Goal: Find specific page/section: Find specific page/section

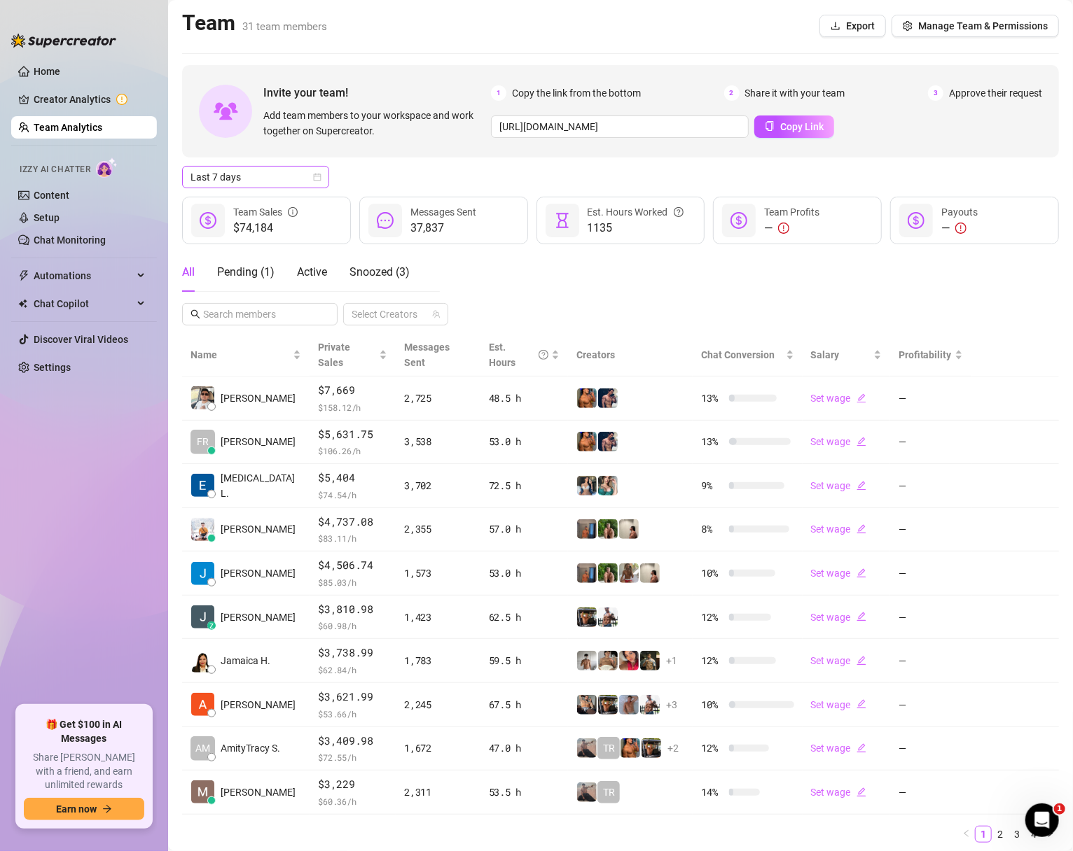
click at [314, 173] on icon "calendar" at bounding box center [317, 177] width 8 height 8
click at [225, 293] on div "Custom date" at bounding box center [255, 294] width 125 height 15
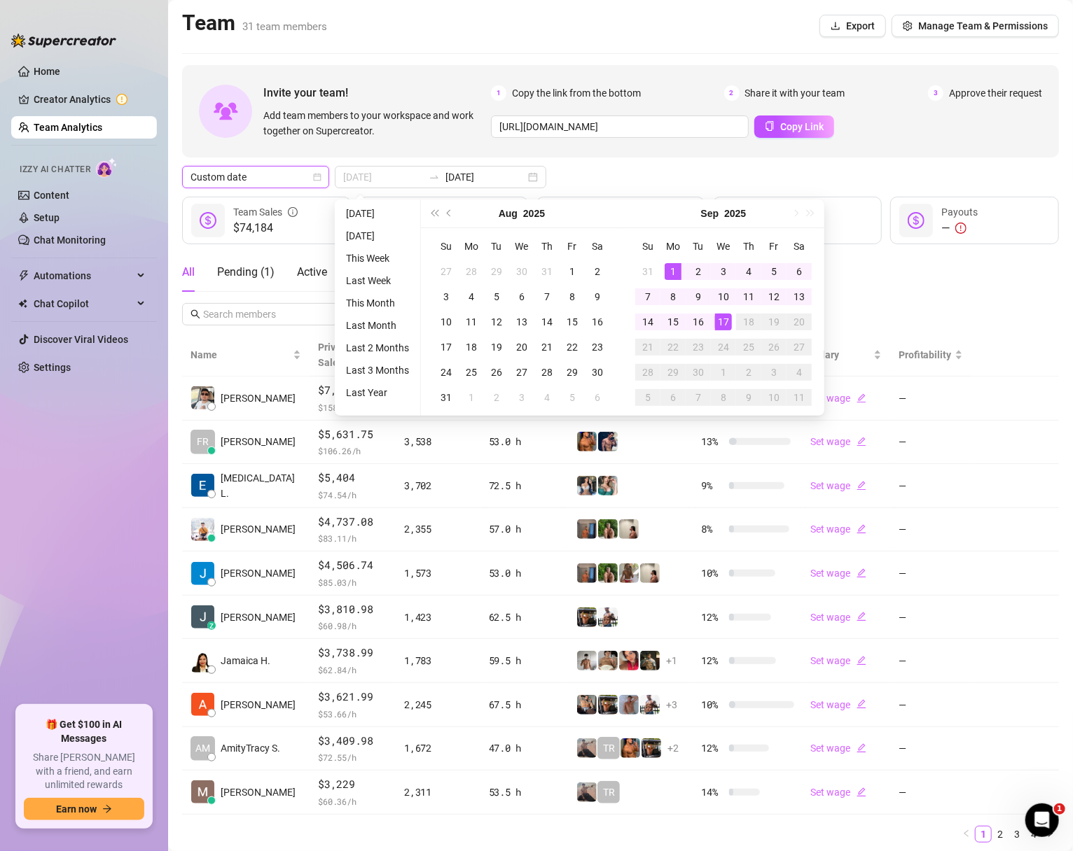
type input "[DATE]"
click at [667, 264] on div "1" at bounding box center [673, 271] width 17 height 17
type input "[DATE]"
click at [718, 325] on div "17" at bounding box center [723, 322] width 17 height 17
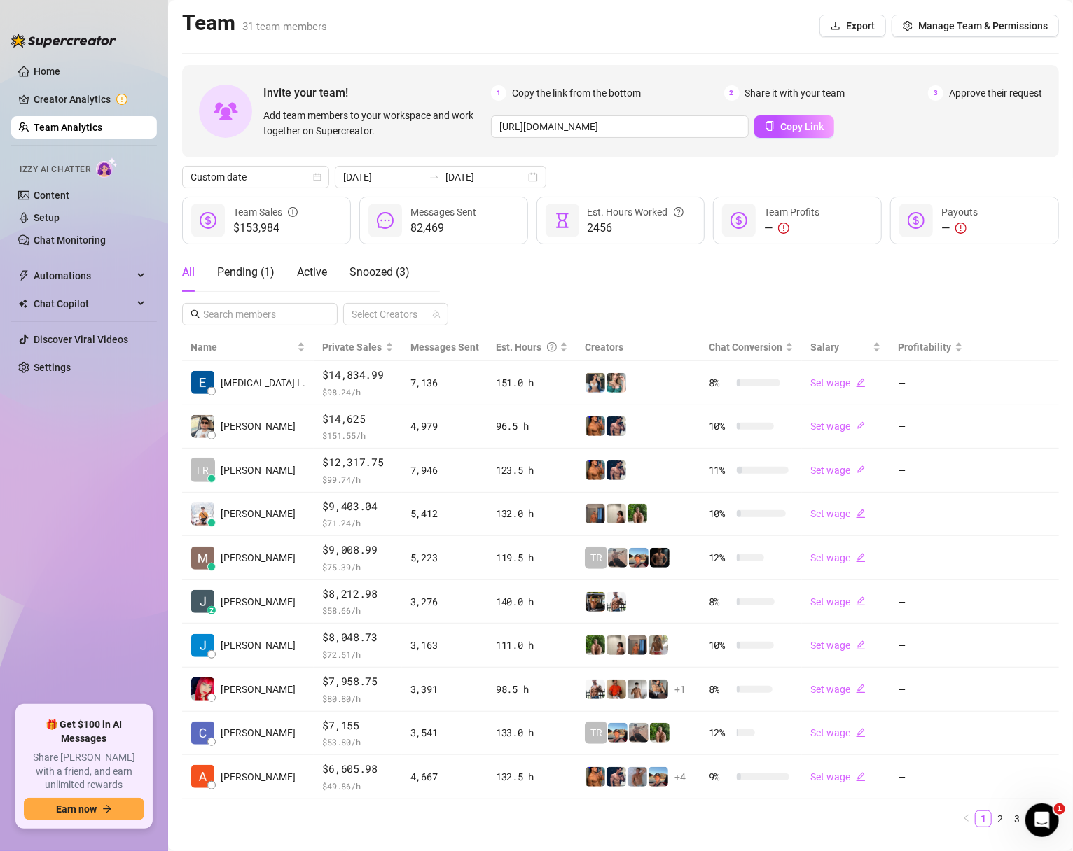
click at [263, 385] on td "[MEDICAL_DATA] L." at bounding box center [248, 383] width 132 height 44
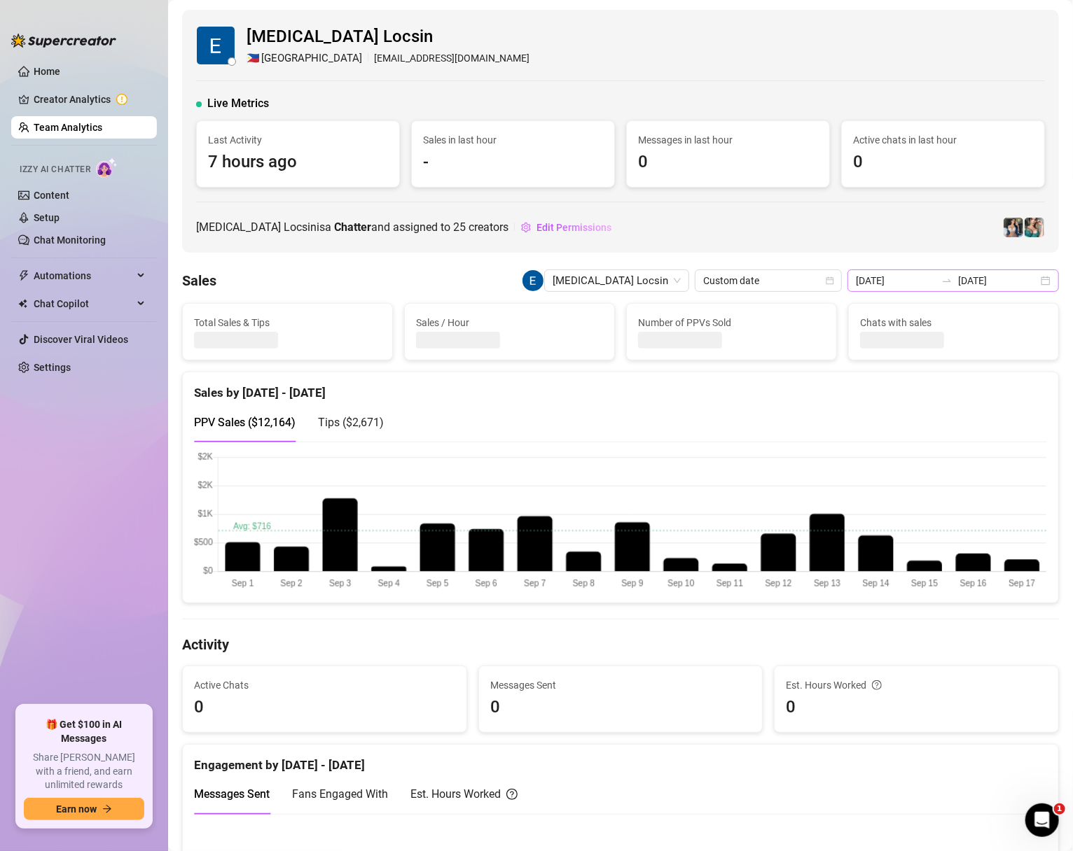
click at [1049, 276] on div "[DATE] [DATE]" at bounding box center [952, 281] width 211 height 22
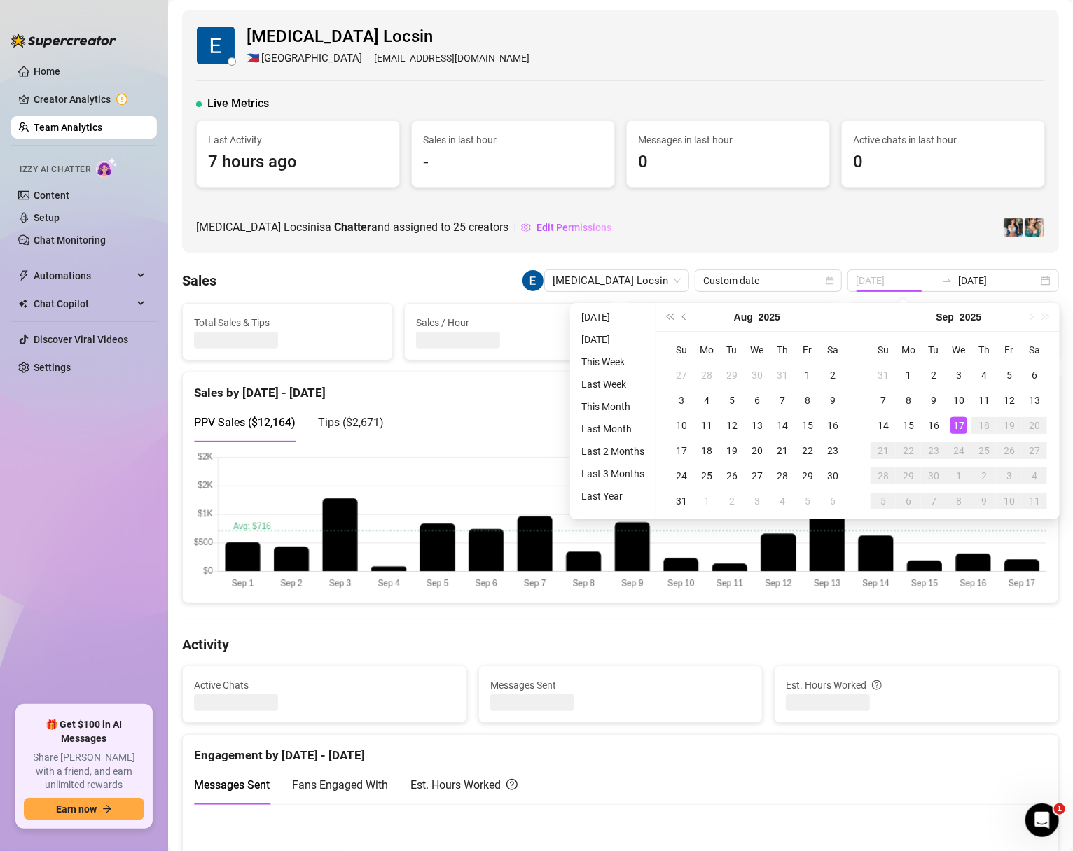
click at [957, 426] on div "17" at bounding box center [958, 425] width 17 height 17
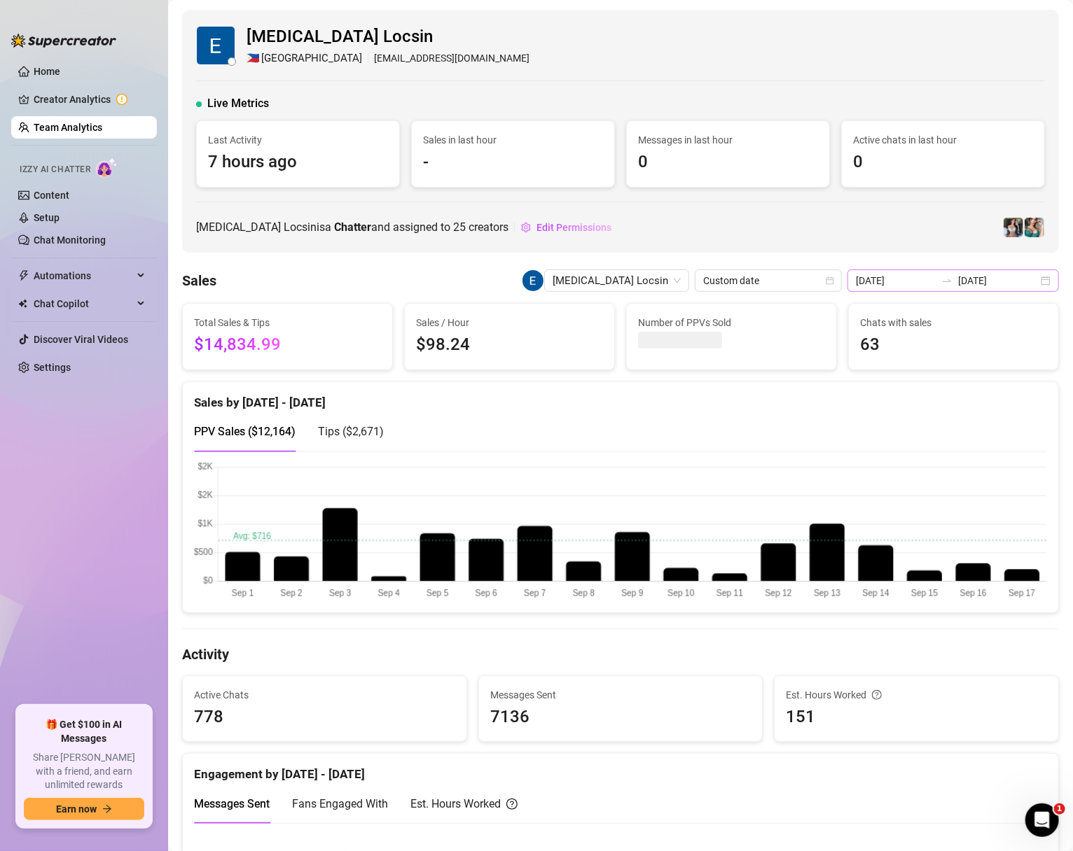
click at [1048, 281] on div "[DATE] [DATE]" at bounding box center [952, 281] width 211 height 22
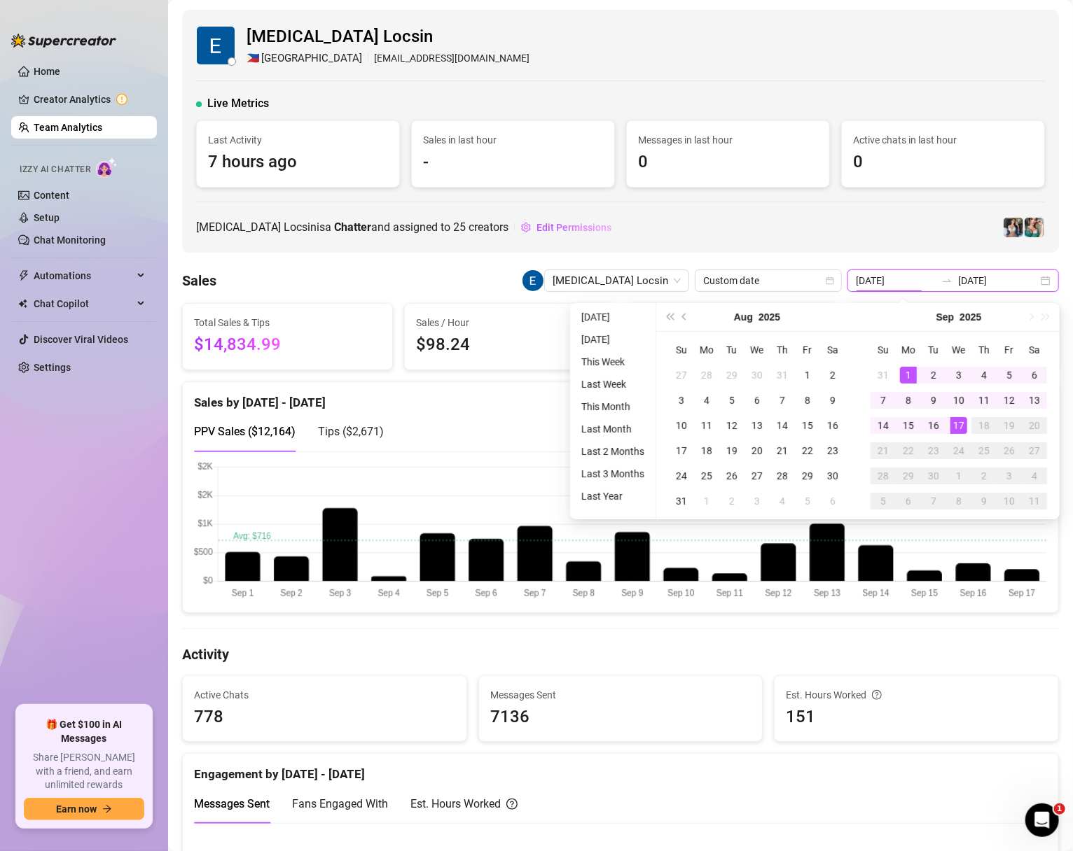
type input "[DATE]"
click at [959, 422] on div "17" at bounding box center [958, 425] width 17 height 17
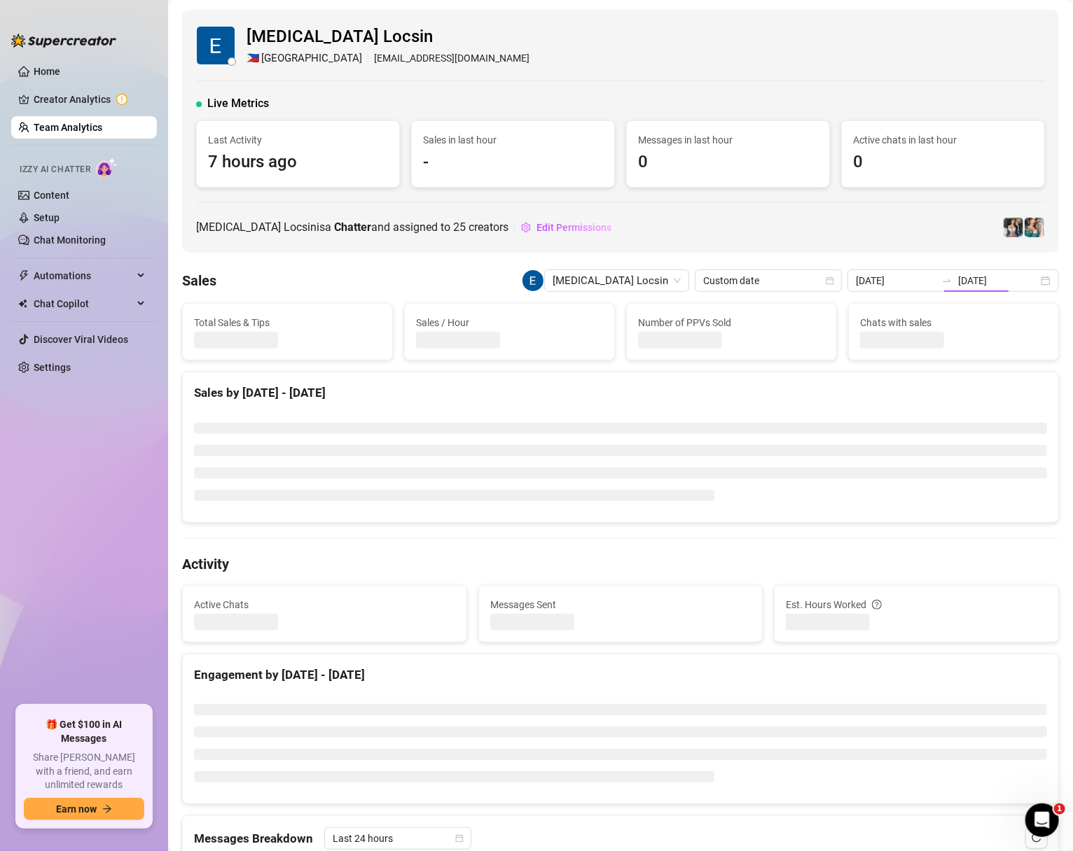
type input "[DATE]"
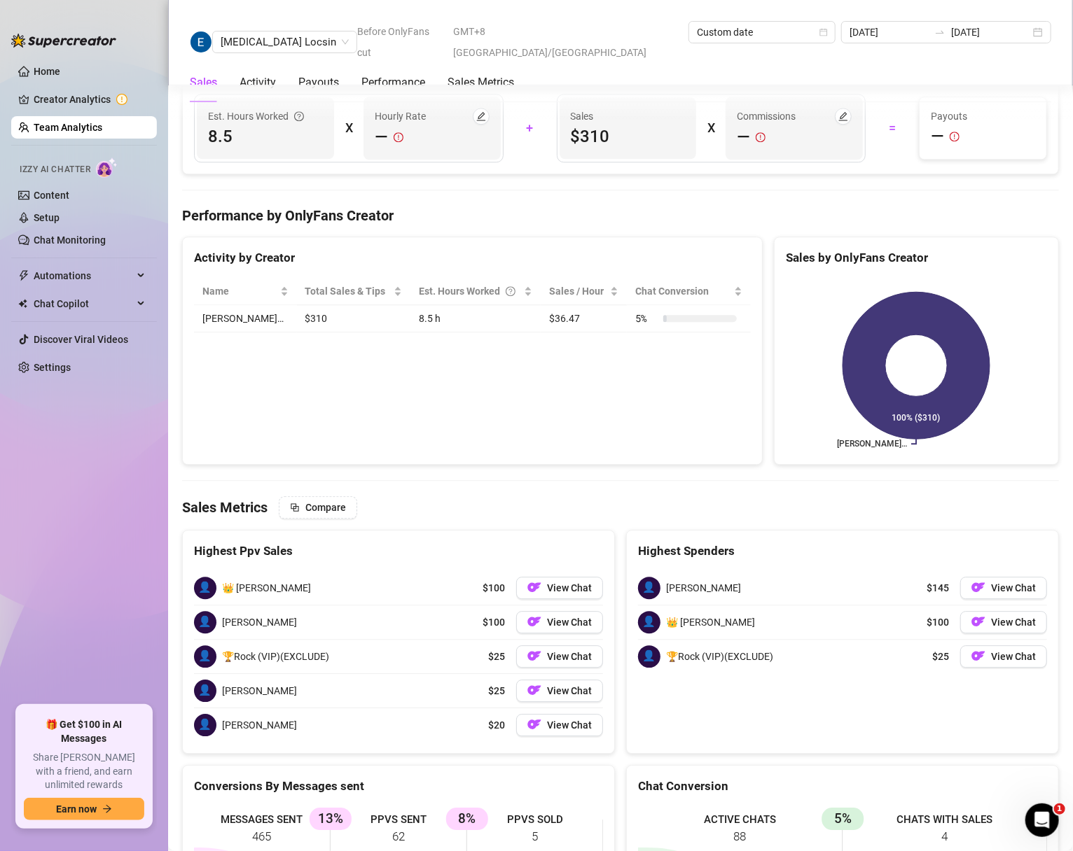
scroll to position [2172, 0]
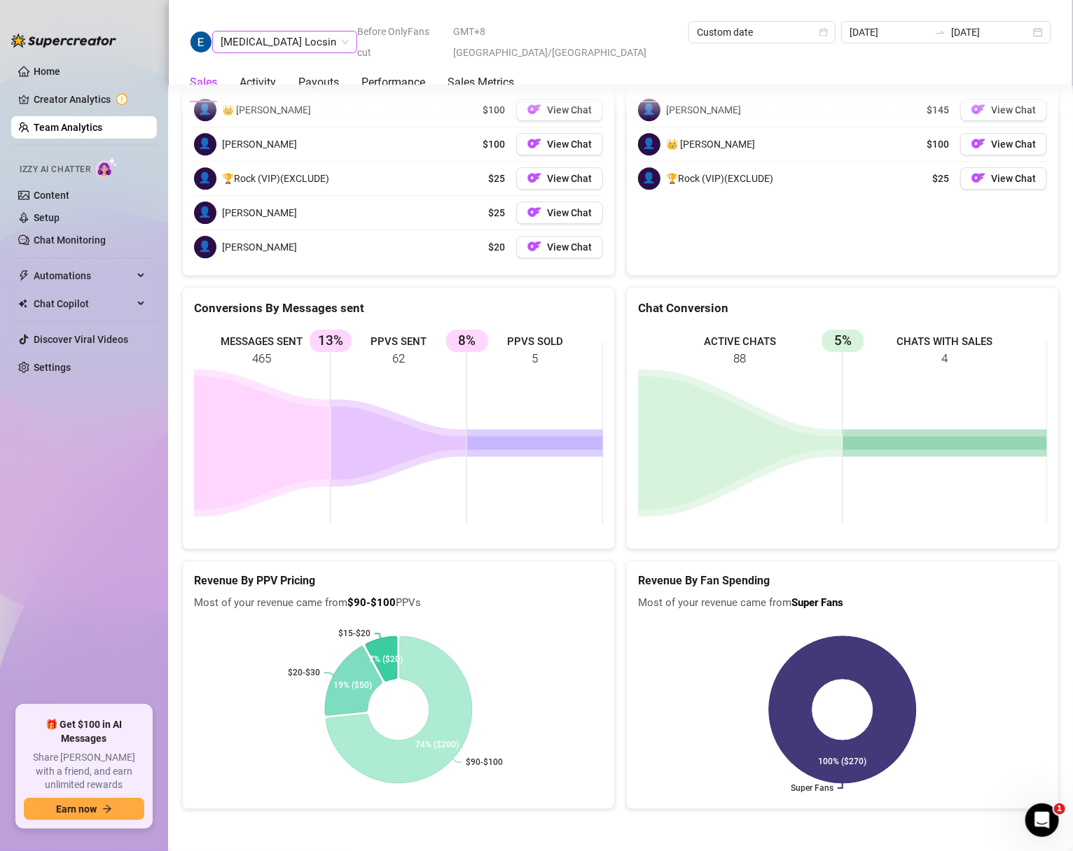
click at [270, 41] on span "[MEDICAL_DATA] Locsin" at bounding box center [285, 42] width 128 height 21
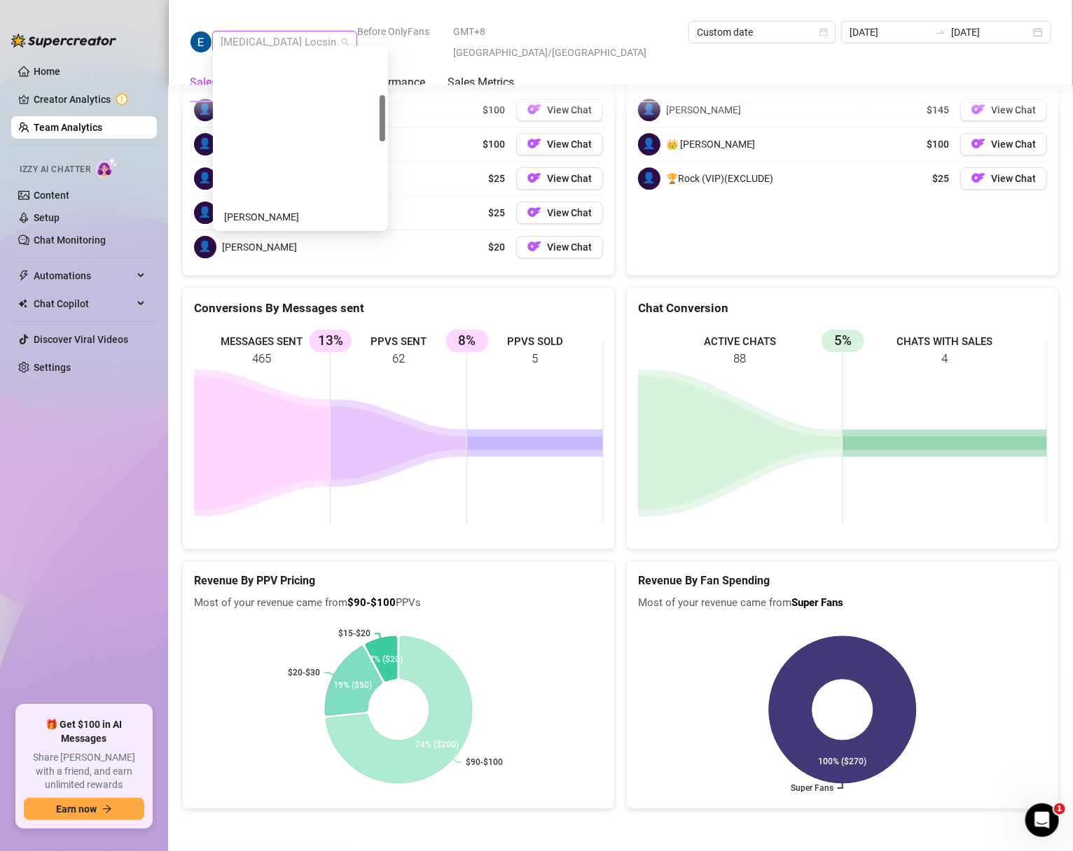
scroll to position [179, 0]
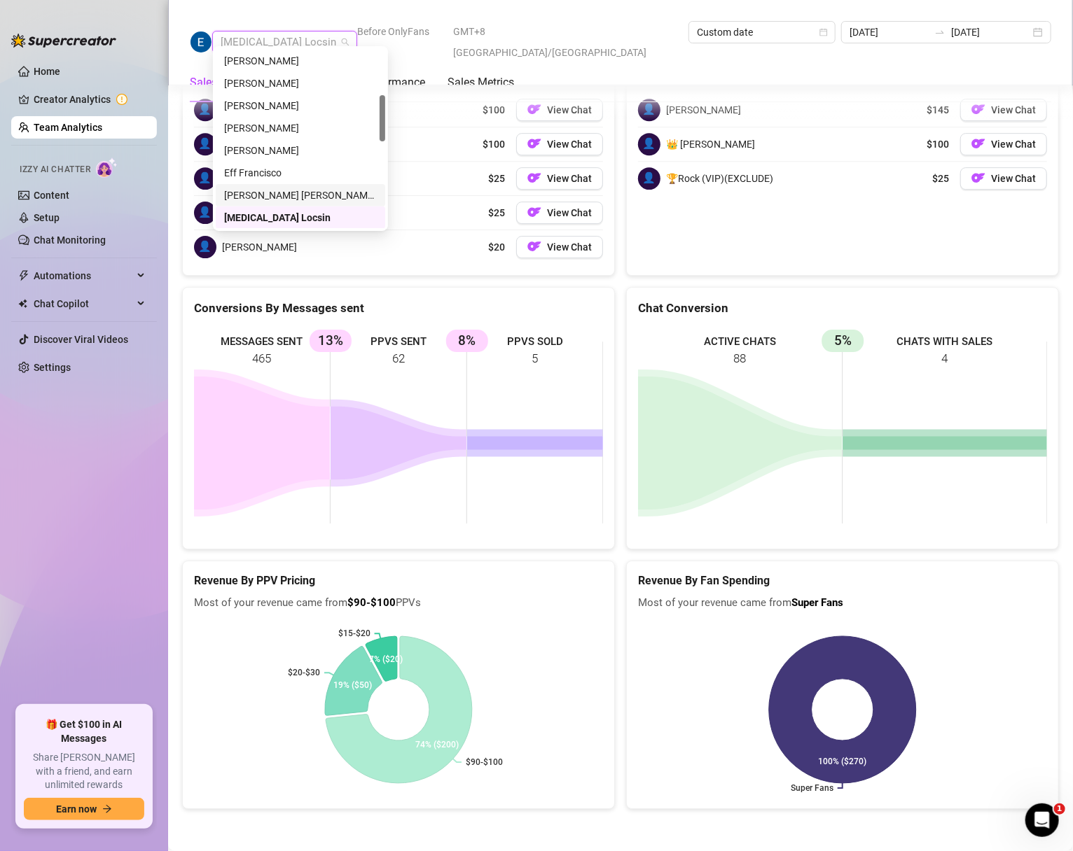
click at [249, 198] on div "[PERSON_NAME] [PERSON_NAME] Tarcena" at bounding box center [300, 195] width 153 height 15
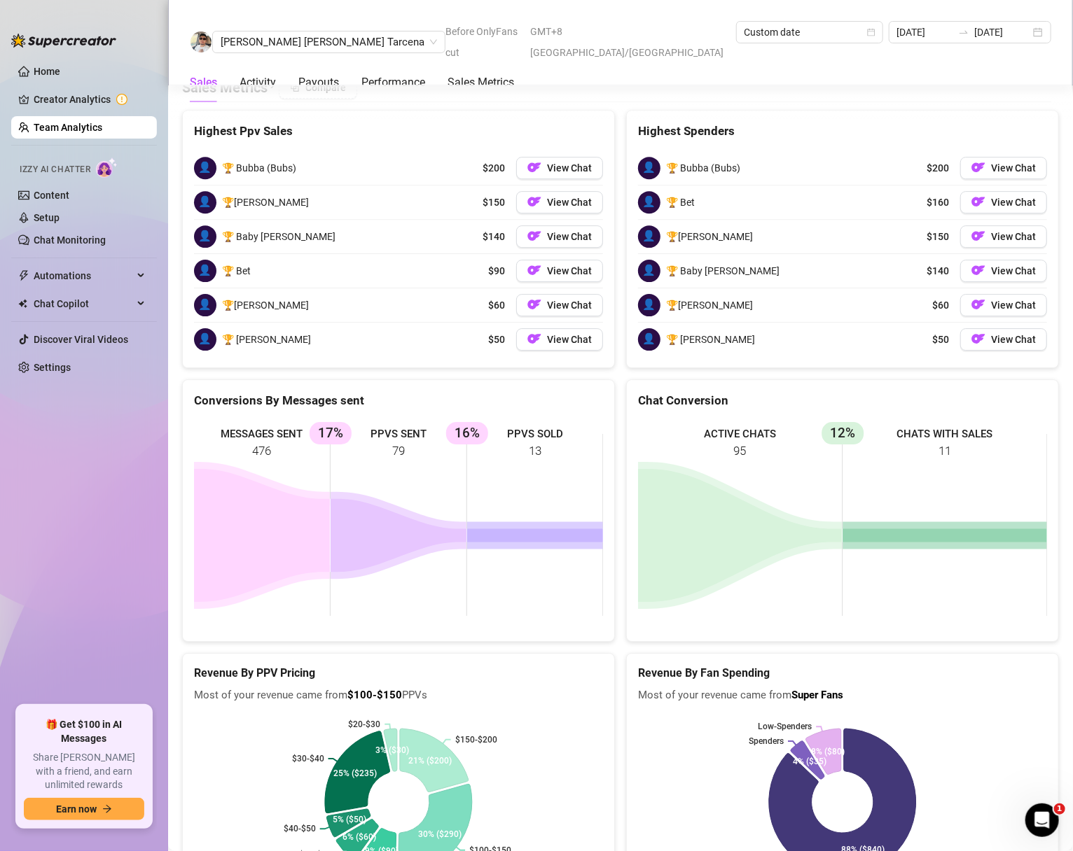
scroll to position [2181, 0]
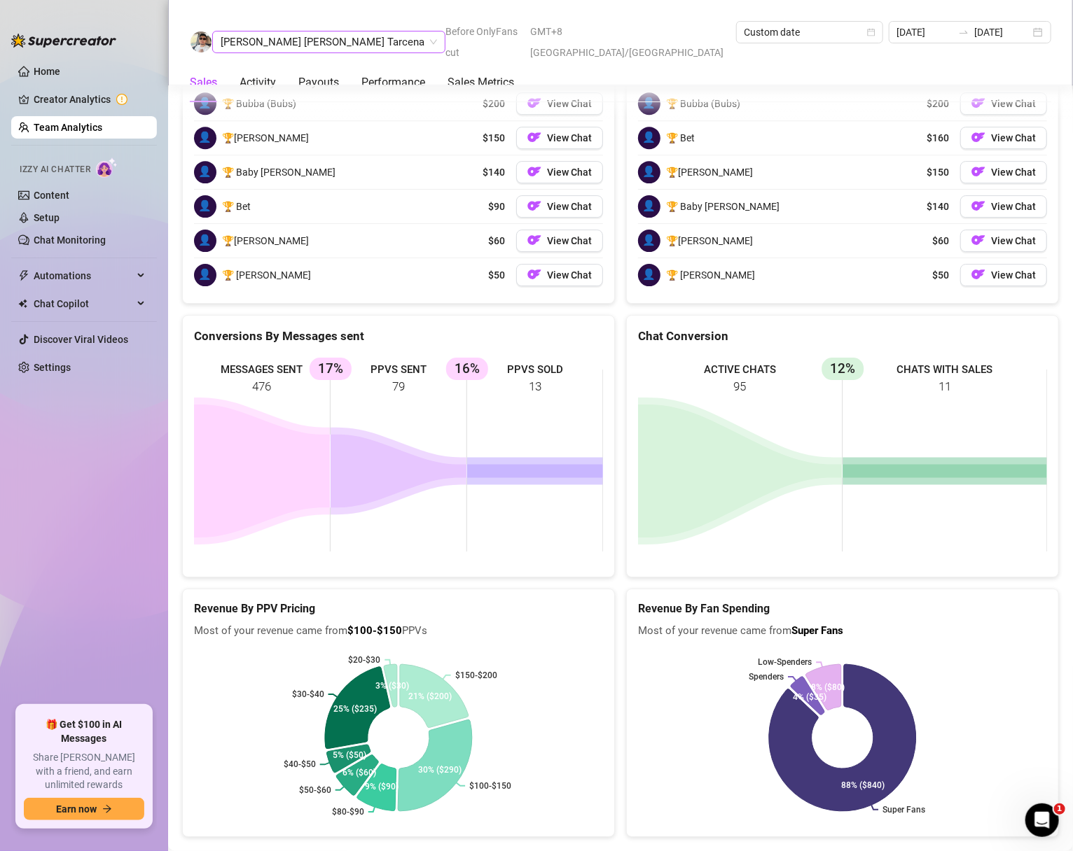
click at [298, 36] on span "[PERSON_NAME] [PERSON_NAME] Tarcena" at bounding box center [329, 42] width 216 height 21
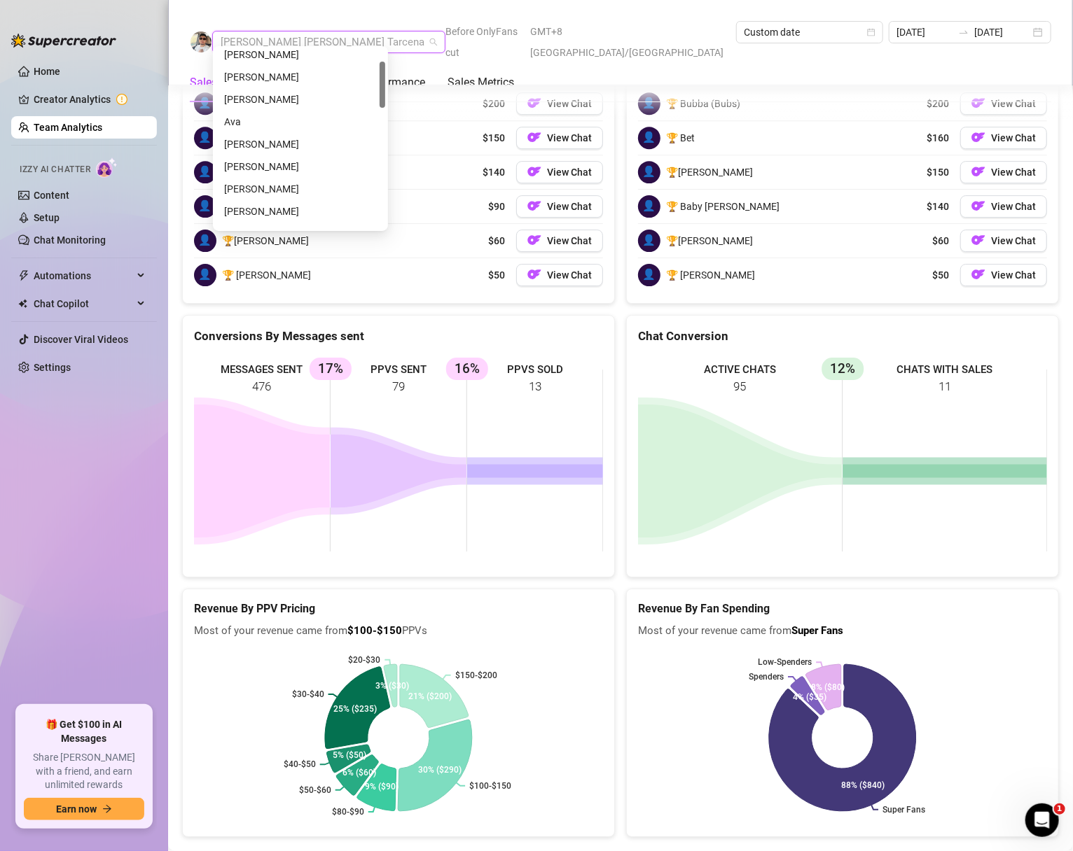
scroll to position [48, 0]
click at [249, 59] on div "[PERSON_NAME]" at bounding box center [300, 57] width 153 height 15
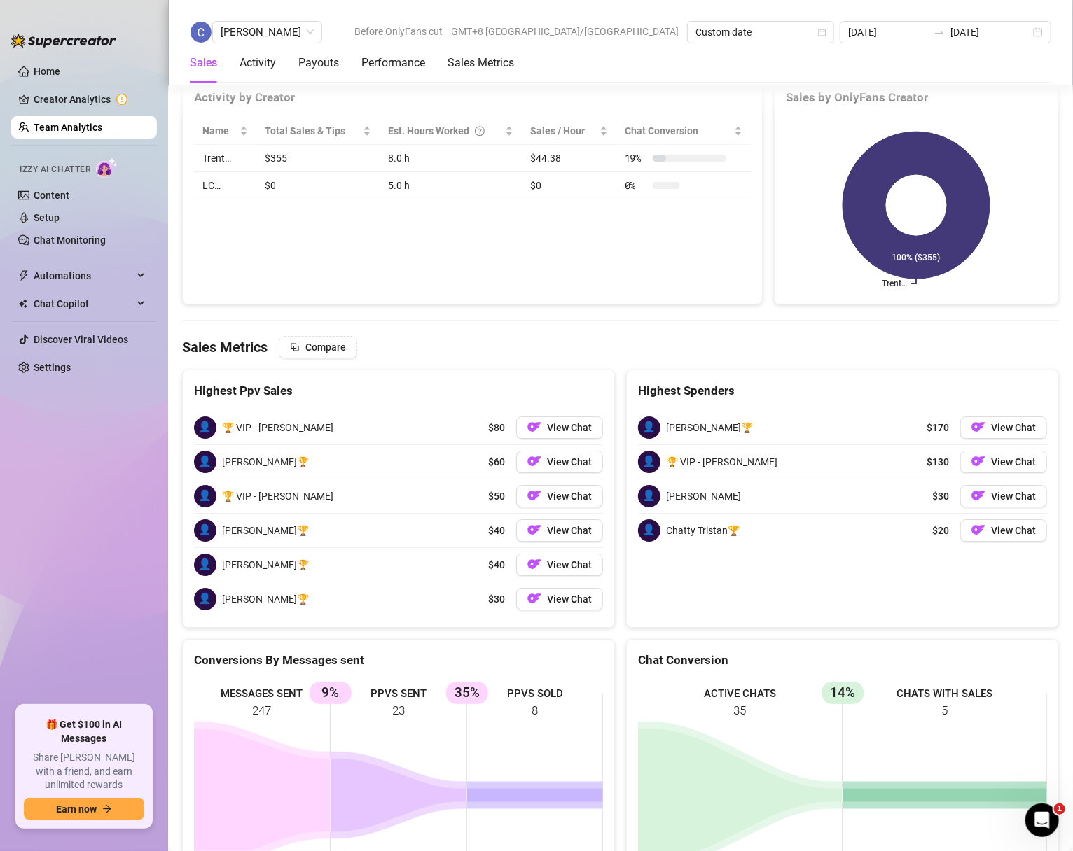
scroll to position [2182, 0]
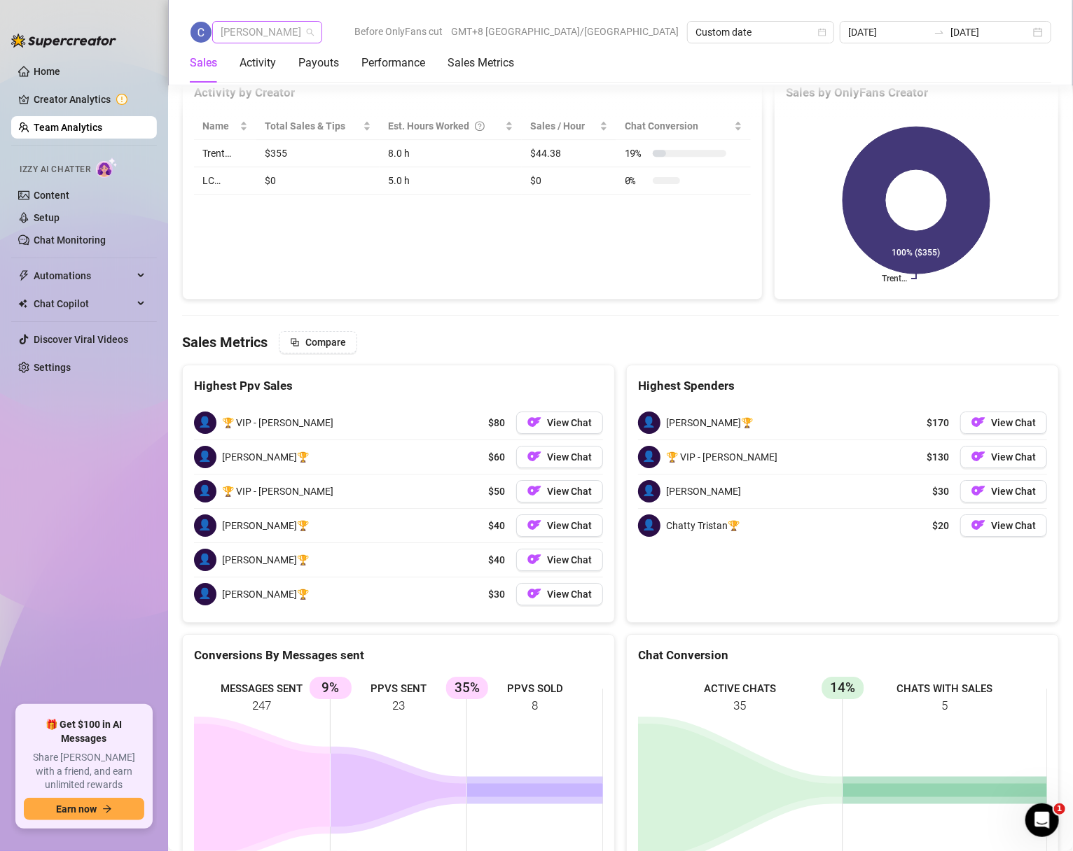
click at [284, 27] on span "[PERSON_NAME]" at bounding box center [267, 32] width 93 height 21
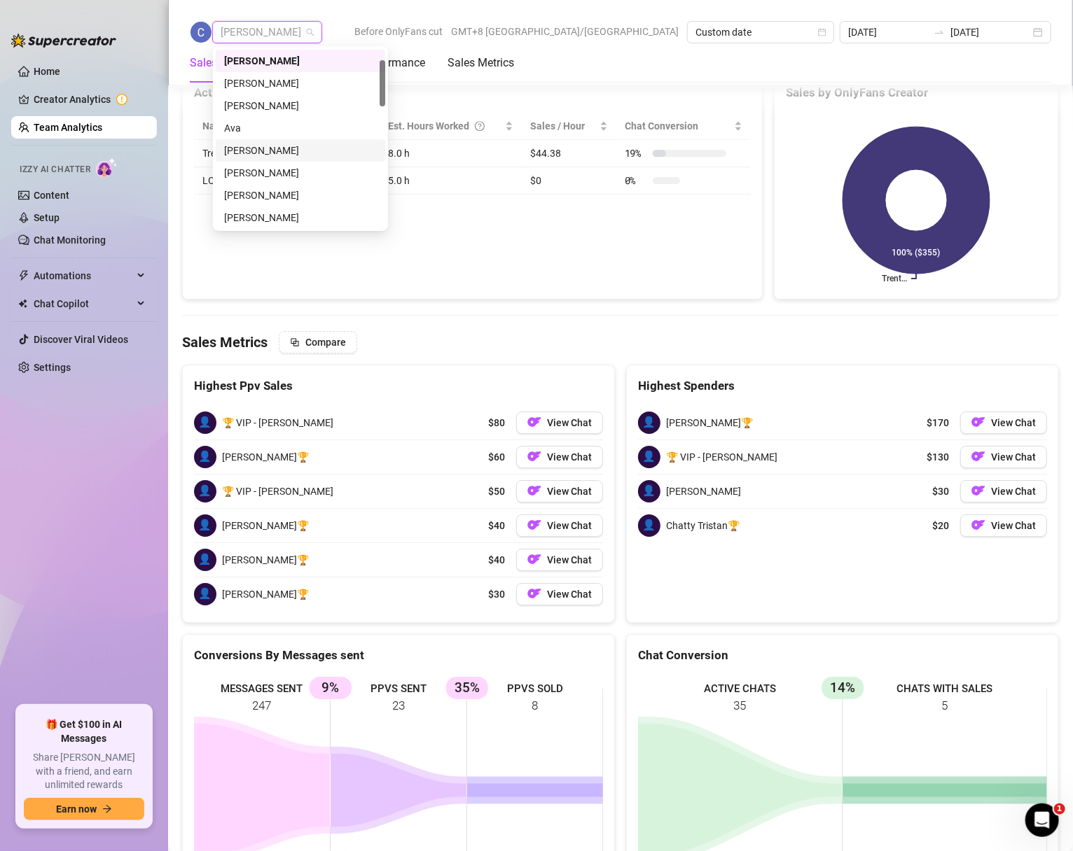
click at [253, 149] on div "[PERSON_NAME]" at bounding box center [300, 150] width 153 height 15
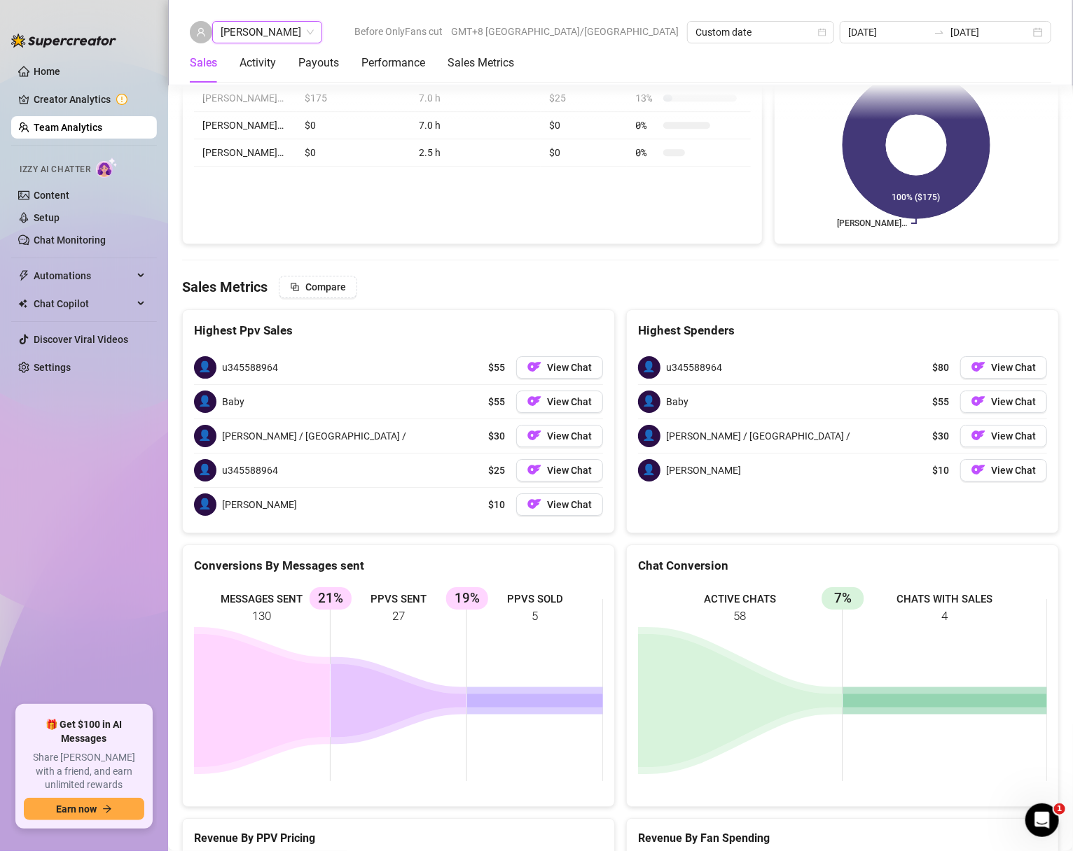
scroll to position [2214, 0]
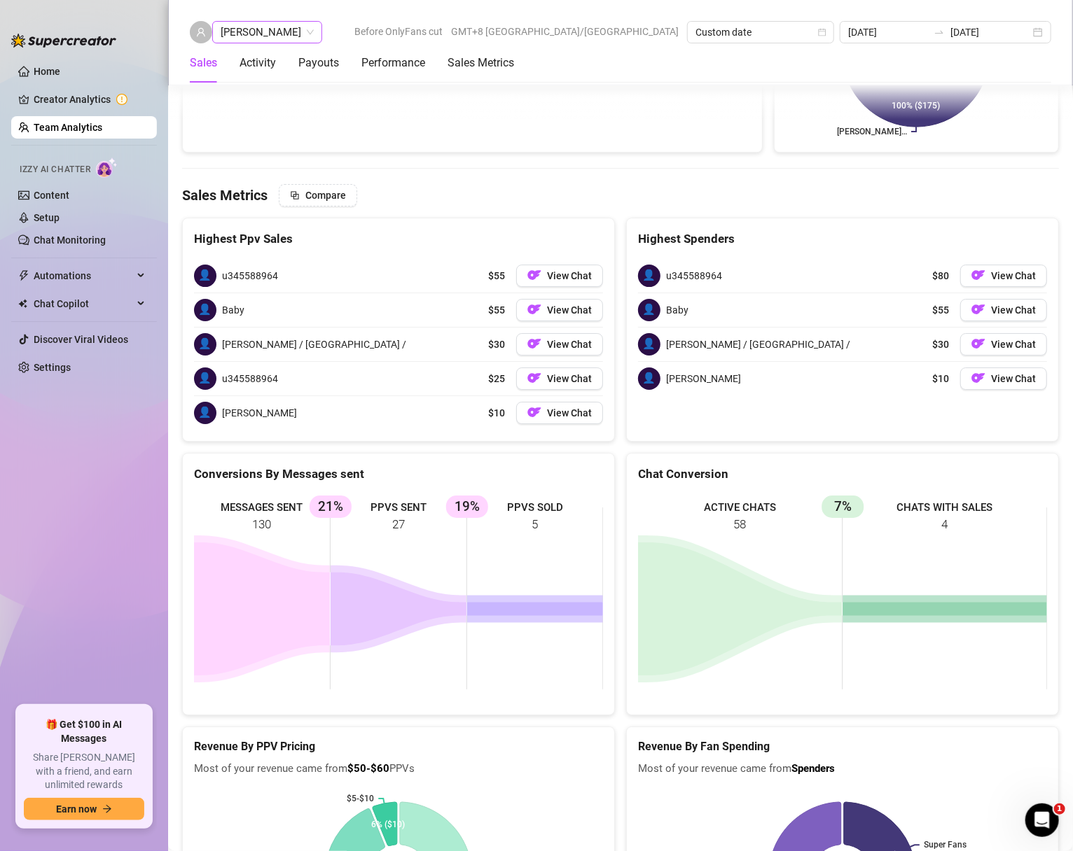
click at [286, 36] on span "[PERSON_NAME]" at bounding box center [267, 32] width 93 height 21
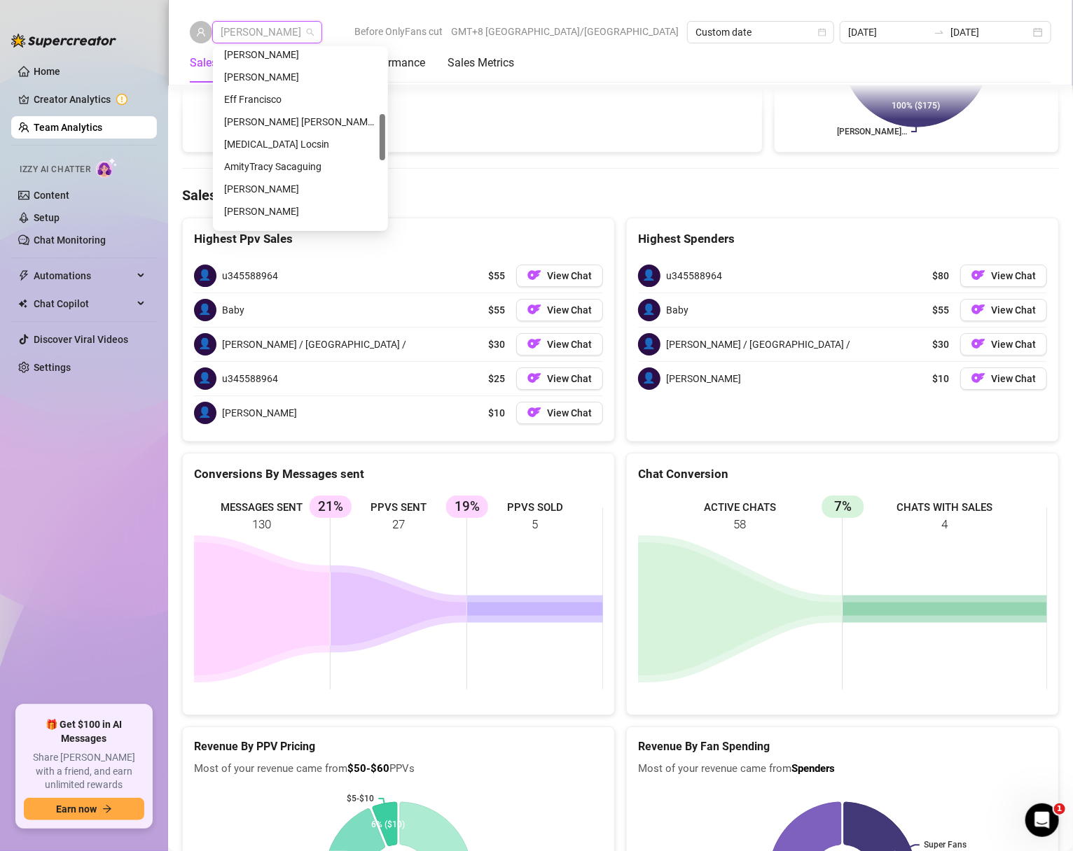
scroll to position [140, 0]
click at [239, 188] on div "[PERSON_NAME]" at bounding box center [300, 188] width 153 height 15
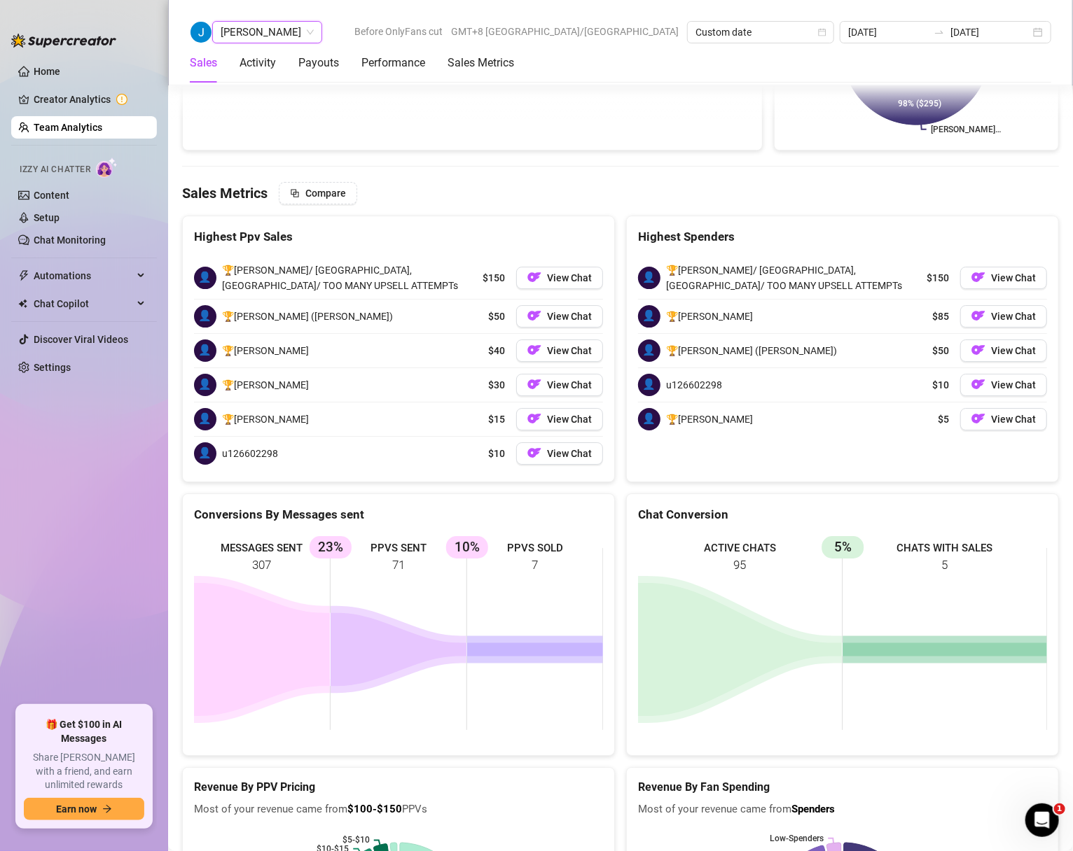
scroll to position [2266, 0]
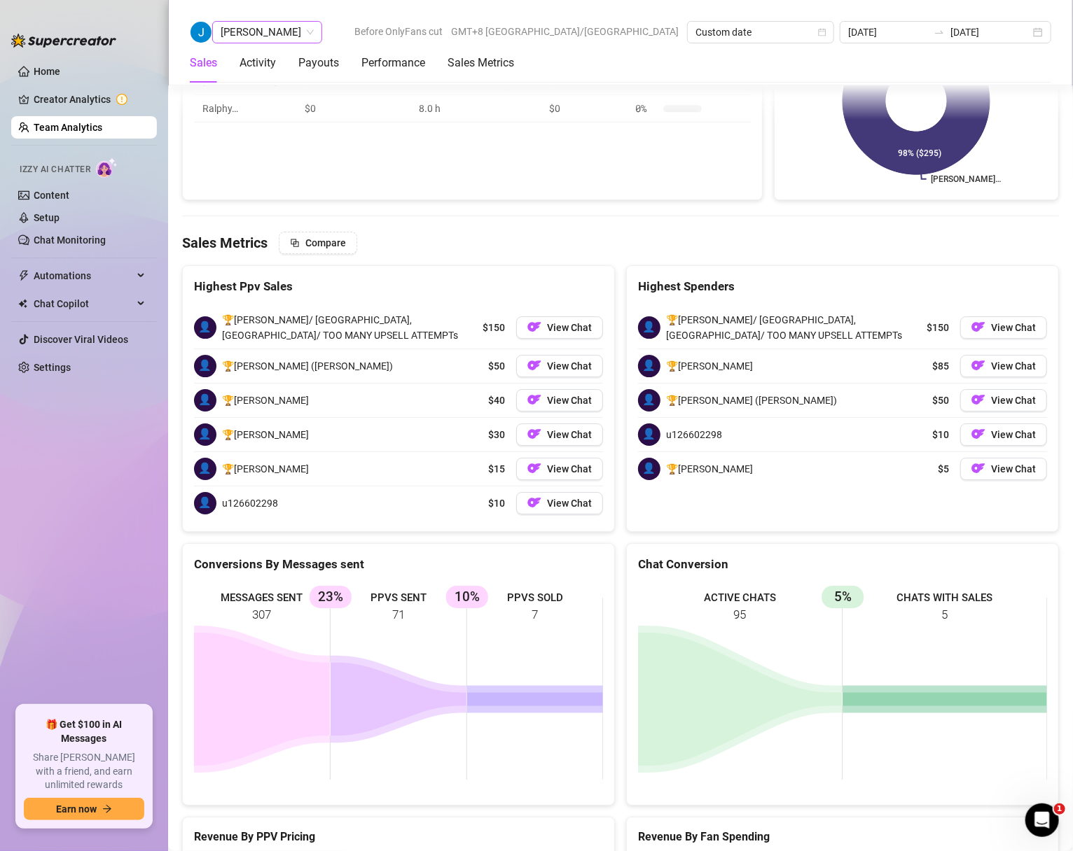
click at [264, 38] on span "[PERSON_NAME]" at bounding box center [267, 32] width 93 height 21
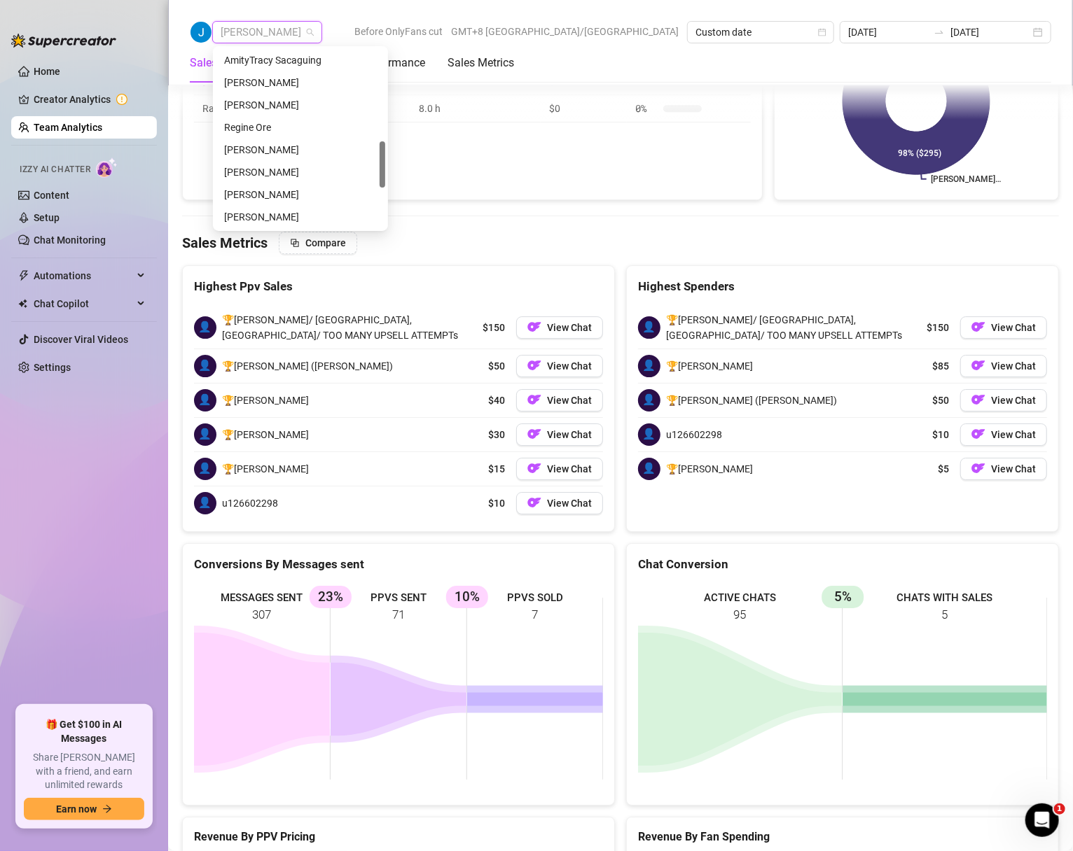
scroll to position [359, 0]
click at [277, 153] on div "[PERSON_NAME]" at bounding box center [300, 149] width 153 height 15
